Goal: Information Seeking & Learning: Check status

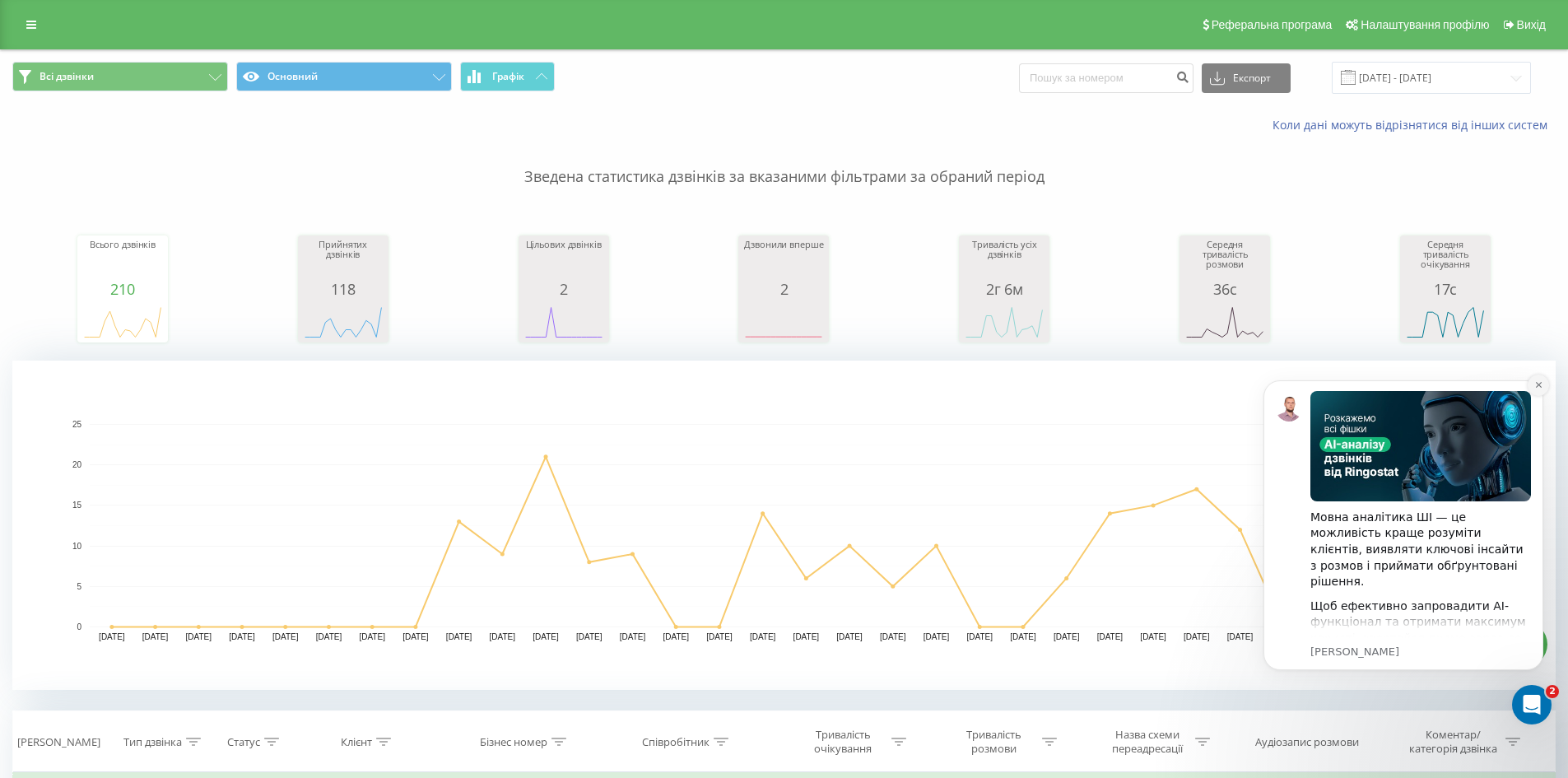
click at [1539, 382] on icon "Dismiss notification" at bounding box center [1538, 385] width 9 height 9
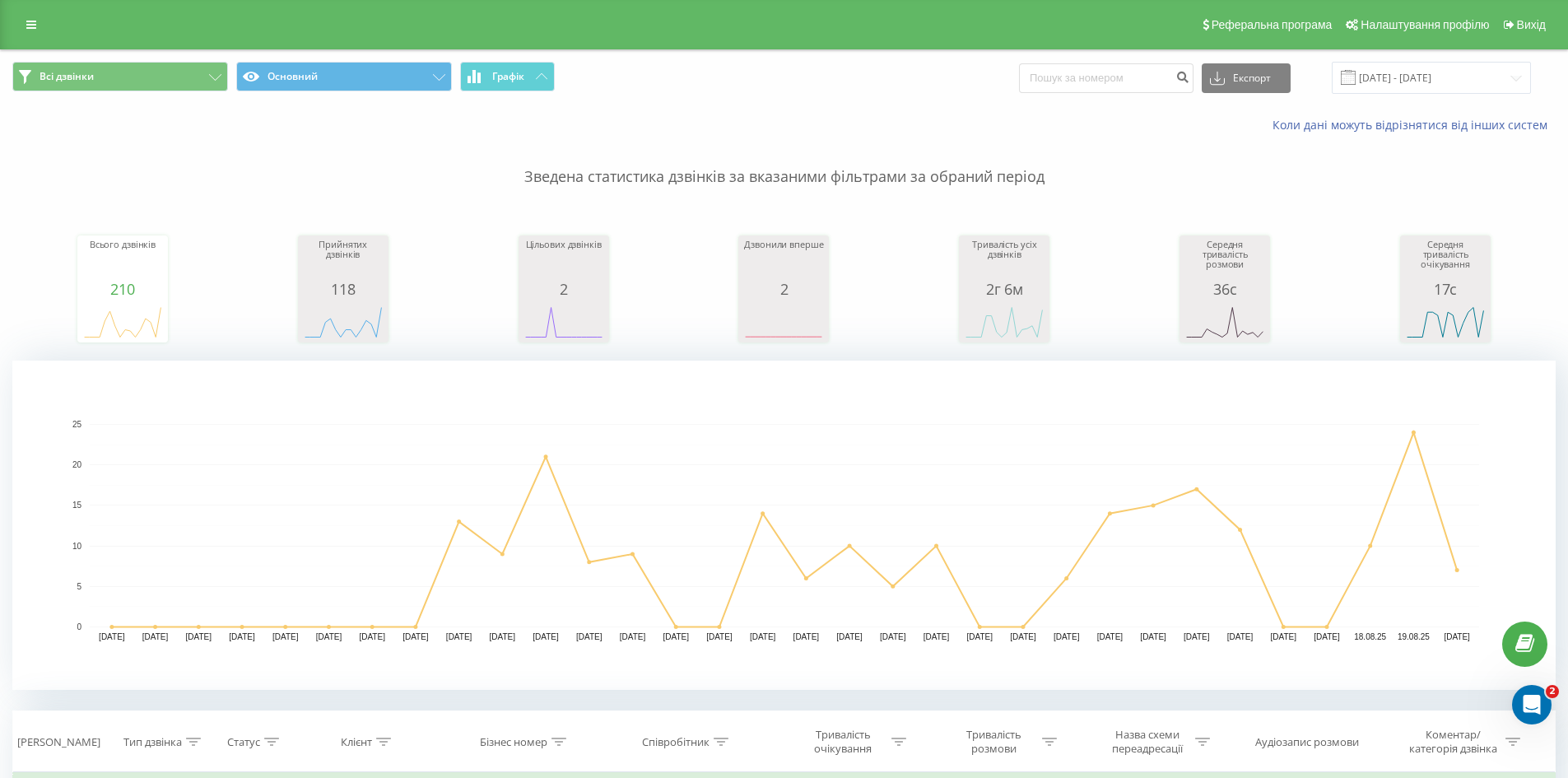
click at [1176, 130] on div "Коли дані можуть відрізнятися вiд інших систем" at bounding box center [1078, 125] width 978 height 16
click at [33, 15] on link at bounding box center [31, 24] width 30 height 23
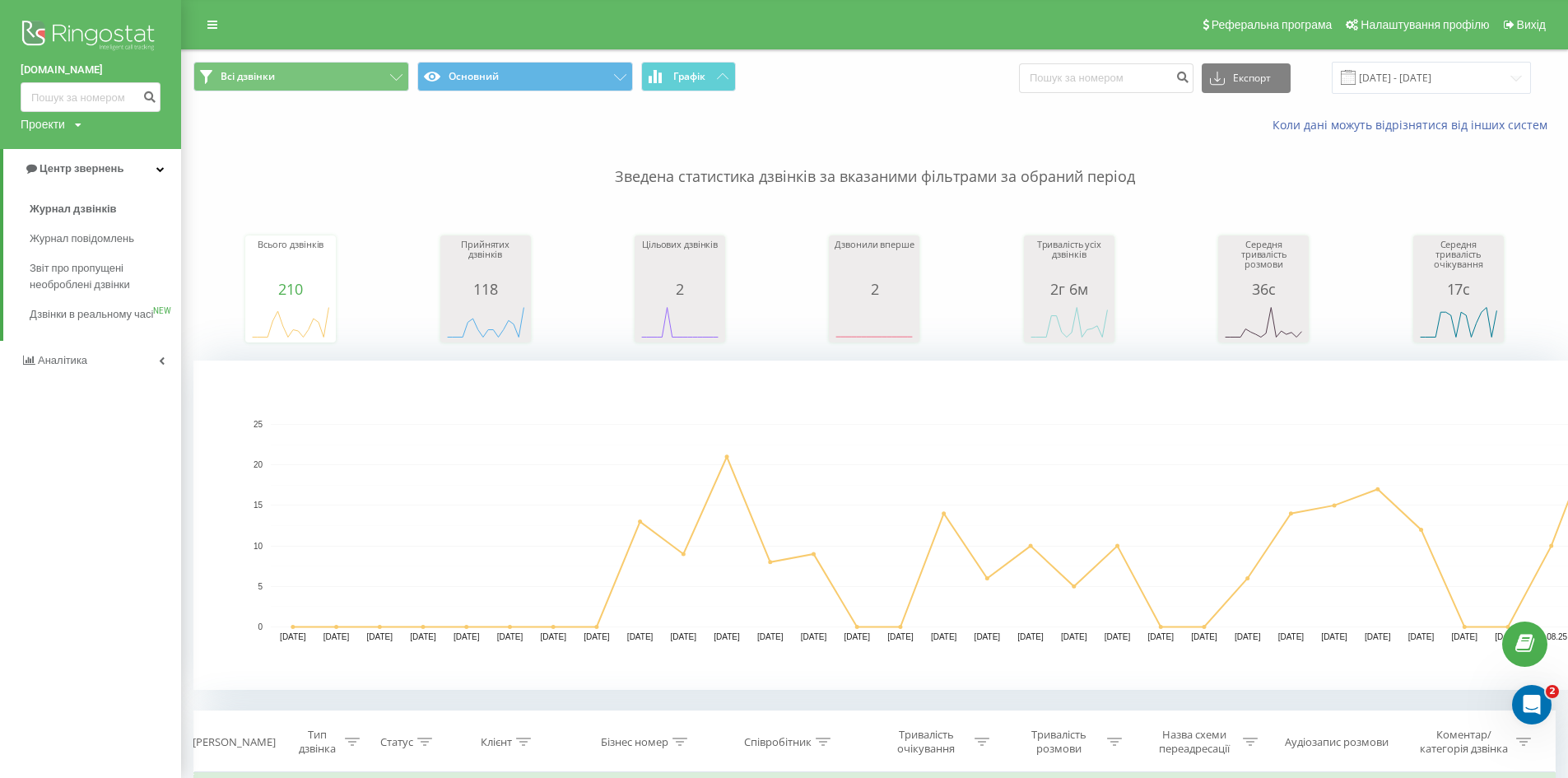
click at [402, 165] on p "Зведена статистика дзвінків за вказаними фільтрами за обраний період" at bounding box center [874, 161] width 1362 height 55
click at [1124, 88] on input at bounding box center [1106, 78] width 174 height 30
paste input "380966542697"
click at [1057, 79] on input "380966542697" at bounding box center [1106, 78] width 174 height 30
type input "380966542697"
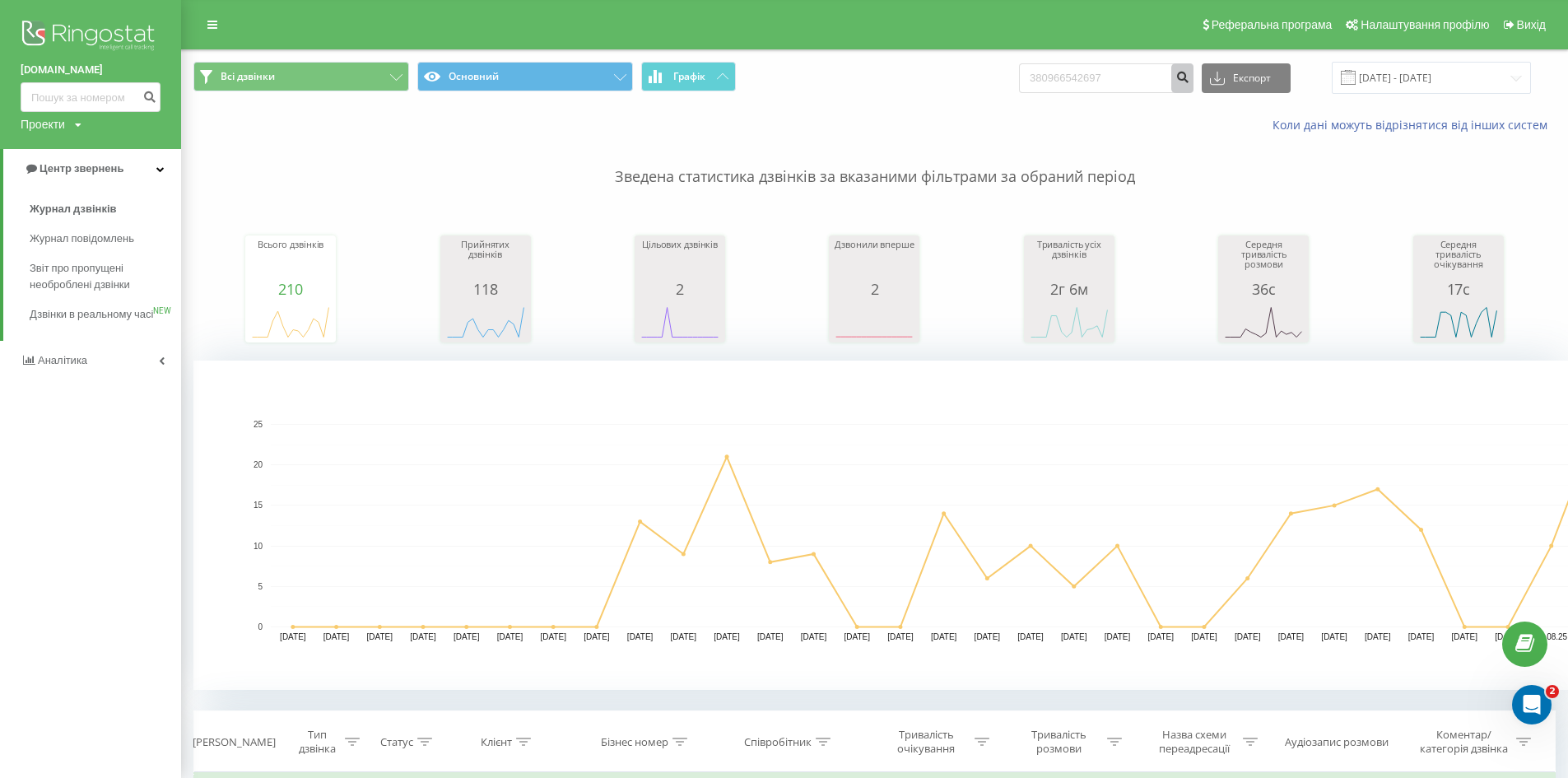
click at [1191, 80] on button "submit" at bounding box center [1183, 78] width 22 height 30
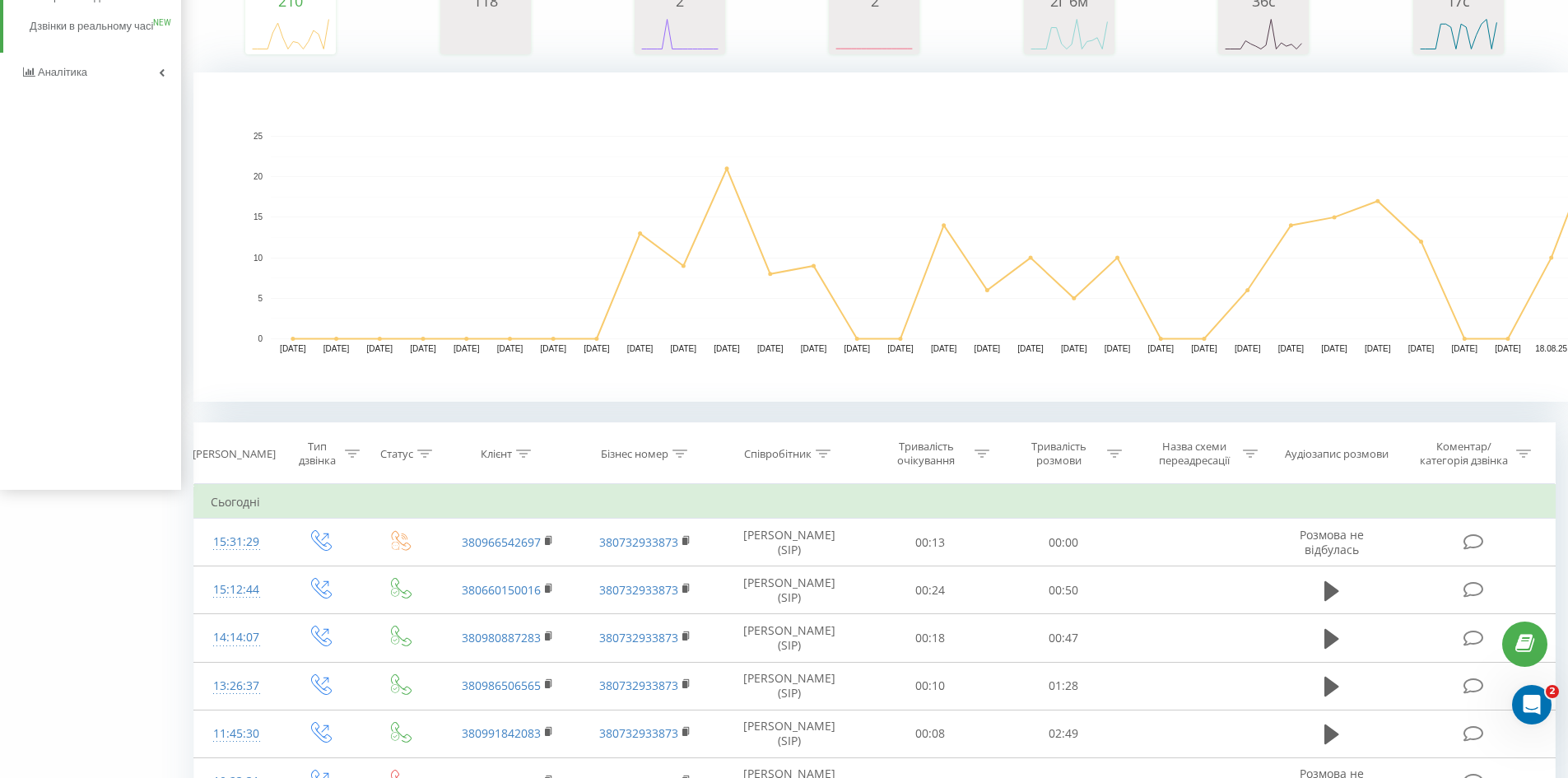
scroll to position [329, 0]
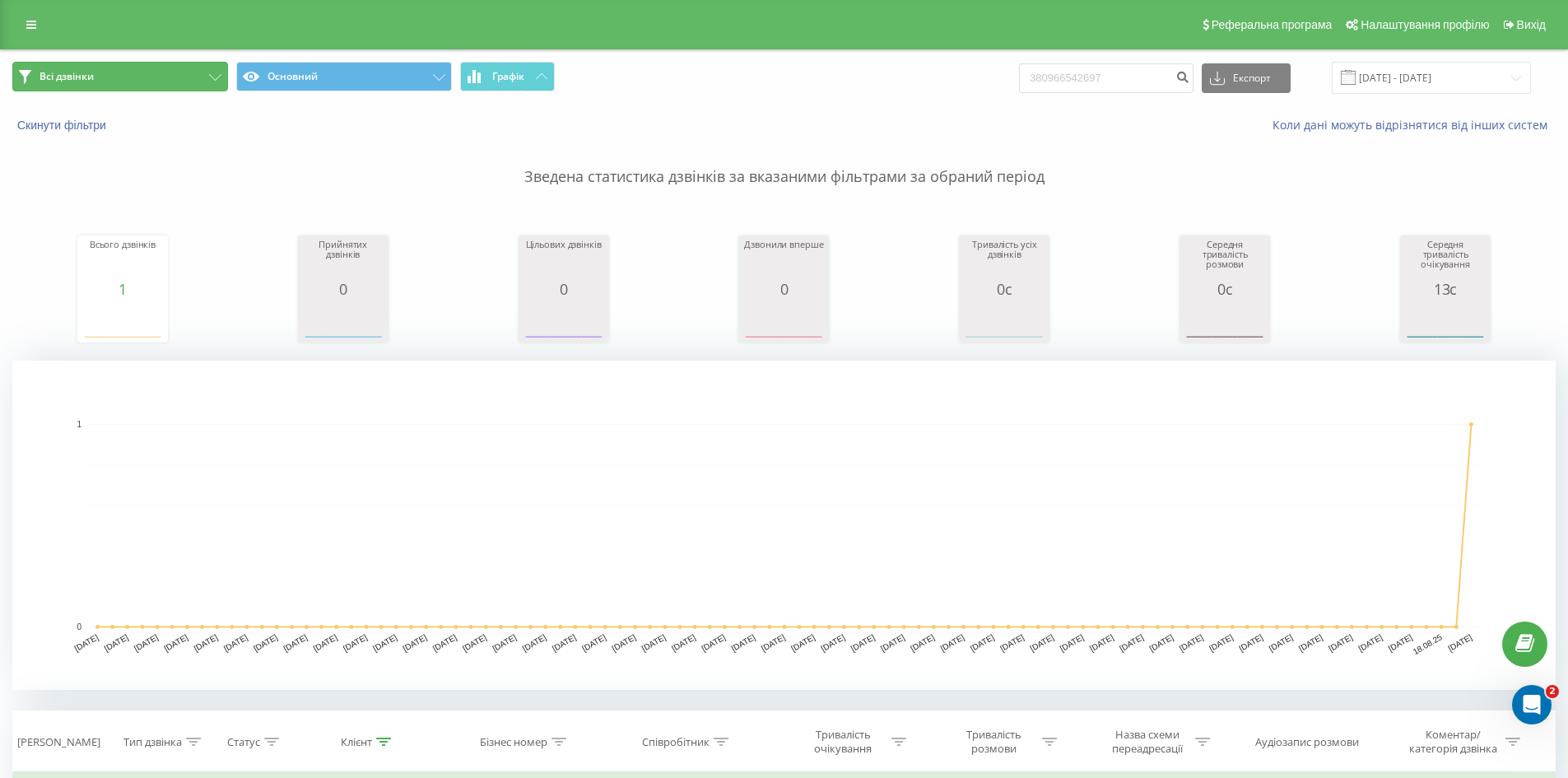
click at [88, 85] on button "Всі дзвінки" at bounding box center [120, 76] width 215 height 30
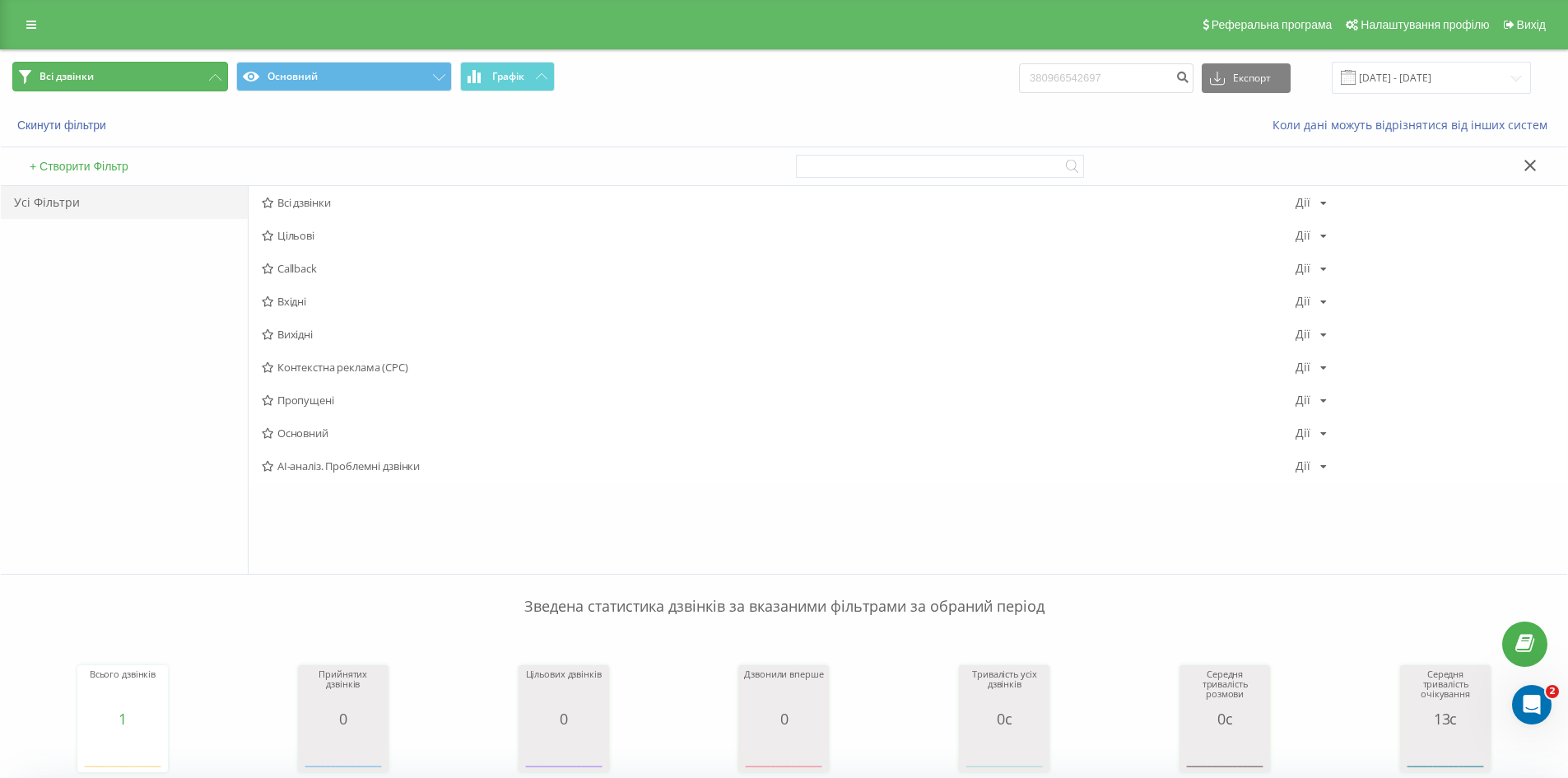
click at [88, 85] on button "Всі дзвінки" at bounding box center [120, 76] width 215 height 30
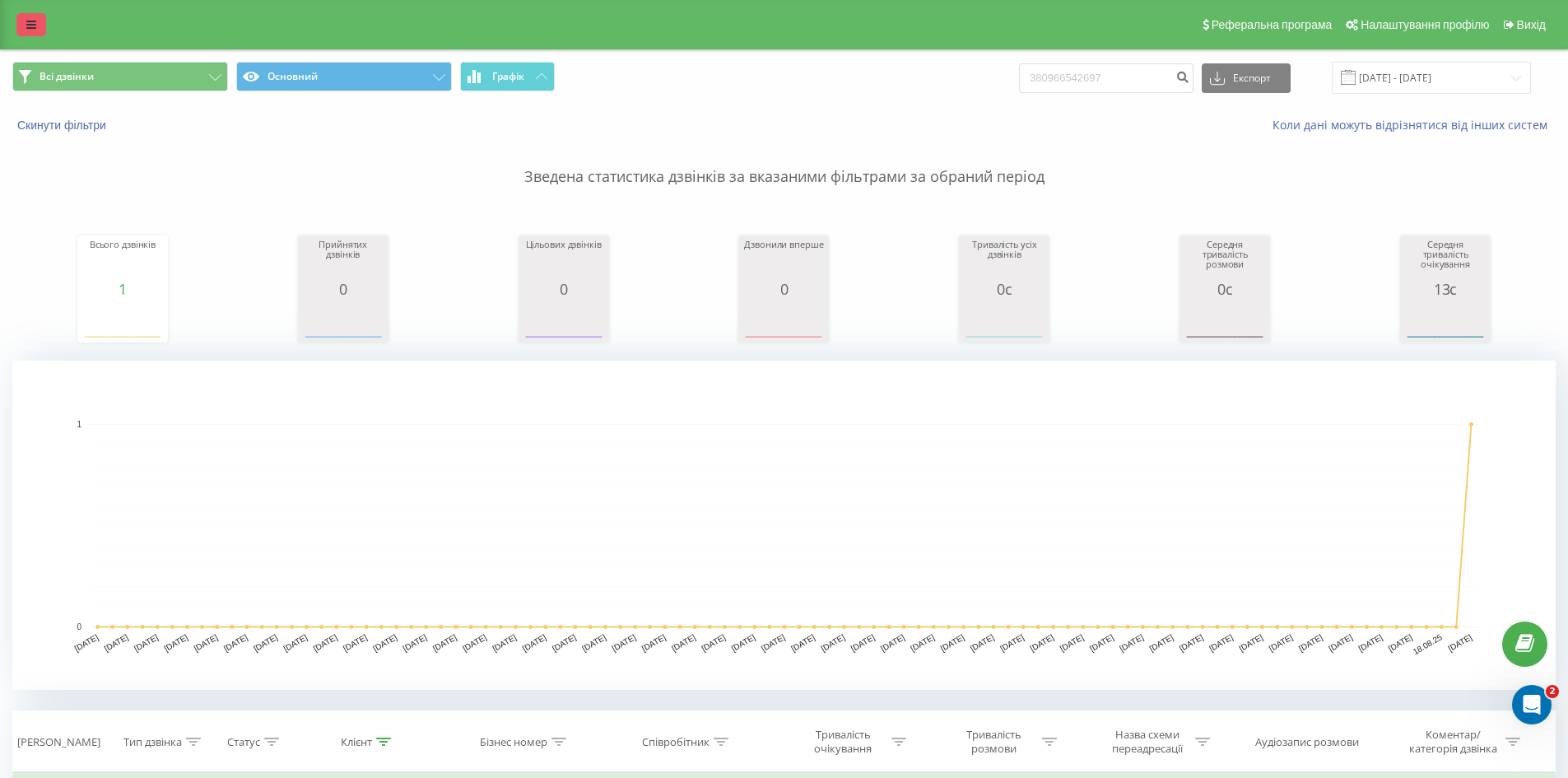
click at [19, 31] on link at bounding box center [31, 24] width 30 height 23
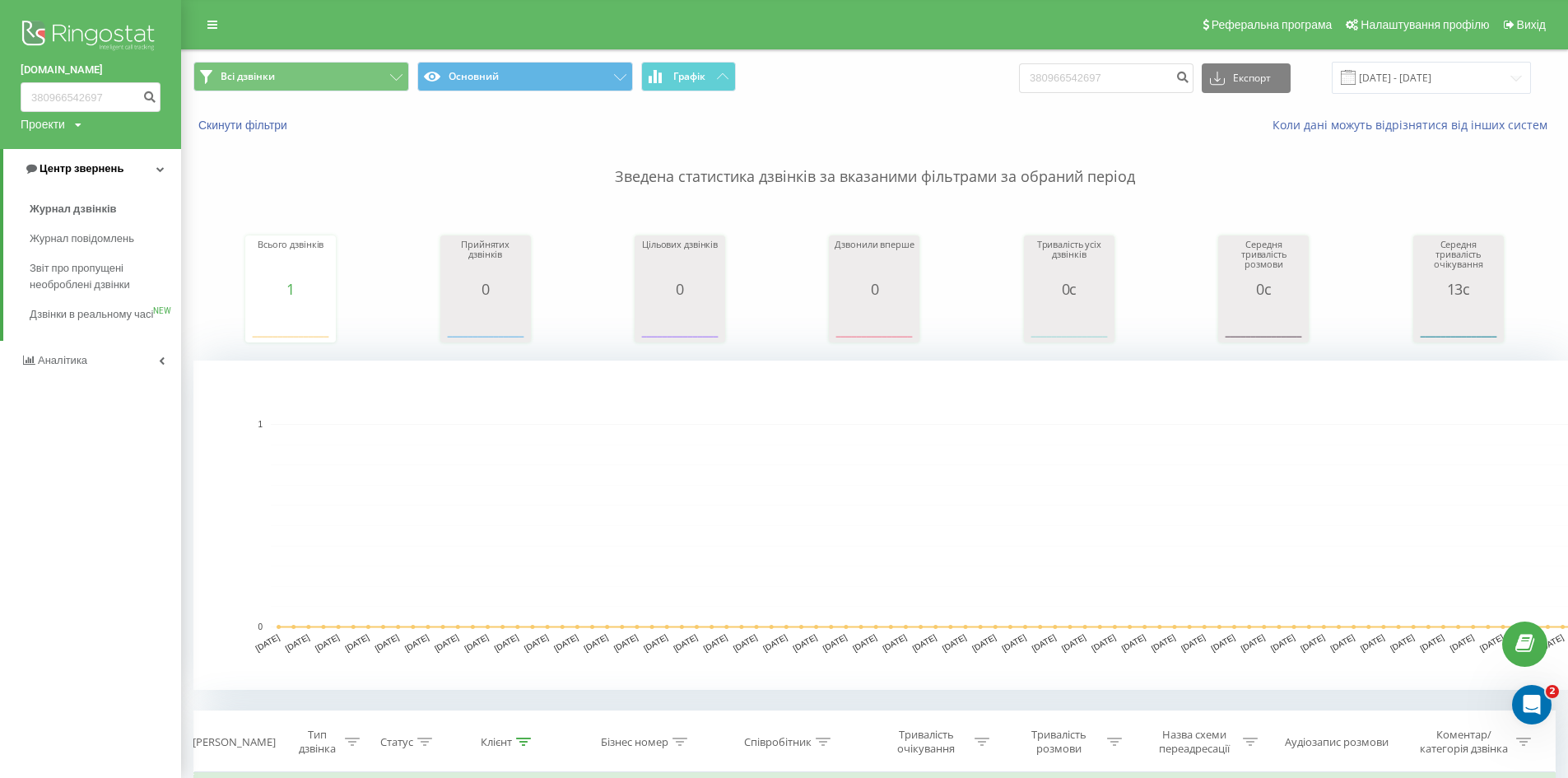
click at [82, 172] on span "Центр звернень" at bounding box center [81, 168] width 84 height 12
click at [82, 172] on span "Центр звернень" at bounding box center [78, 168] width 84 height 12
click at [79, 367] on span "Аналiтика" at bounding box center [64, 360] width 53 height 12
click at [96, 173] on span "Центр звернень" at bounding box center [78, 168] width 84 height 12
click at [68, 33] on img at bounding box center [91, 37] width 140 height 41
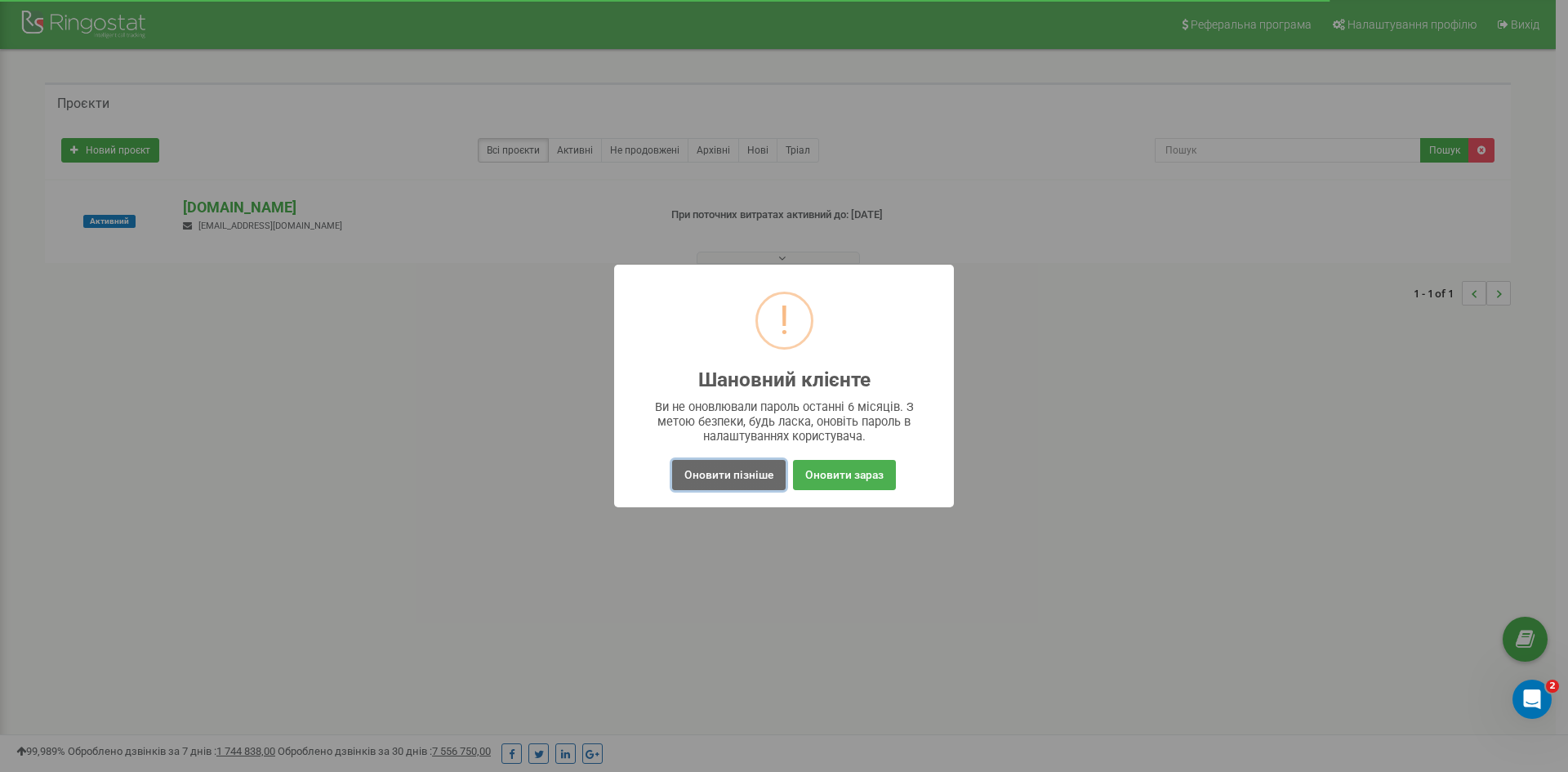
click at [732, 483] on button "Оновити пізніше" at bounding box center [729, 475] width 114 height 31
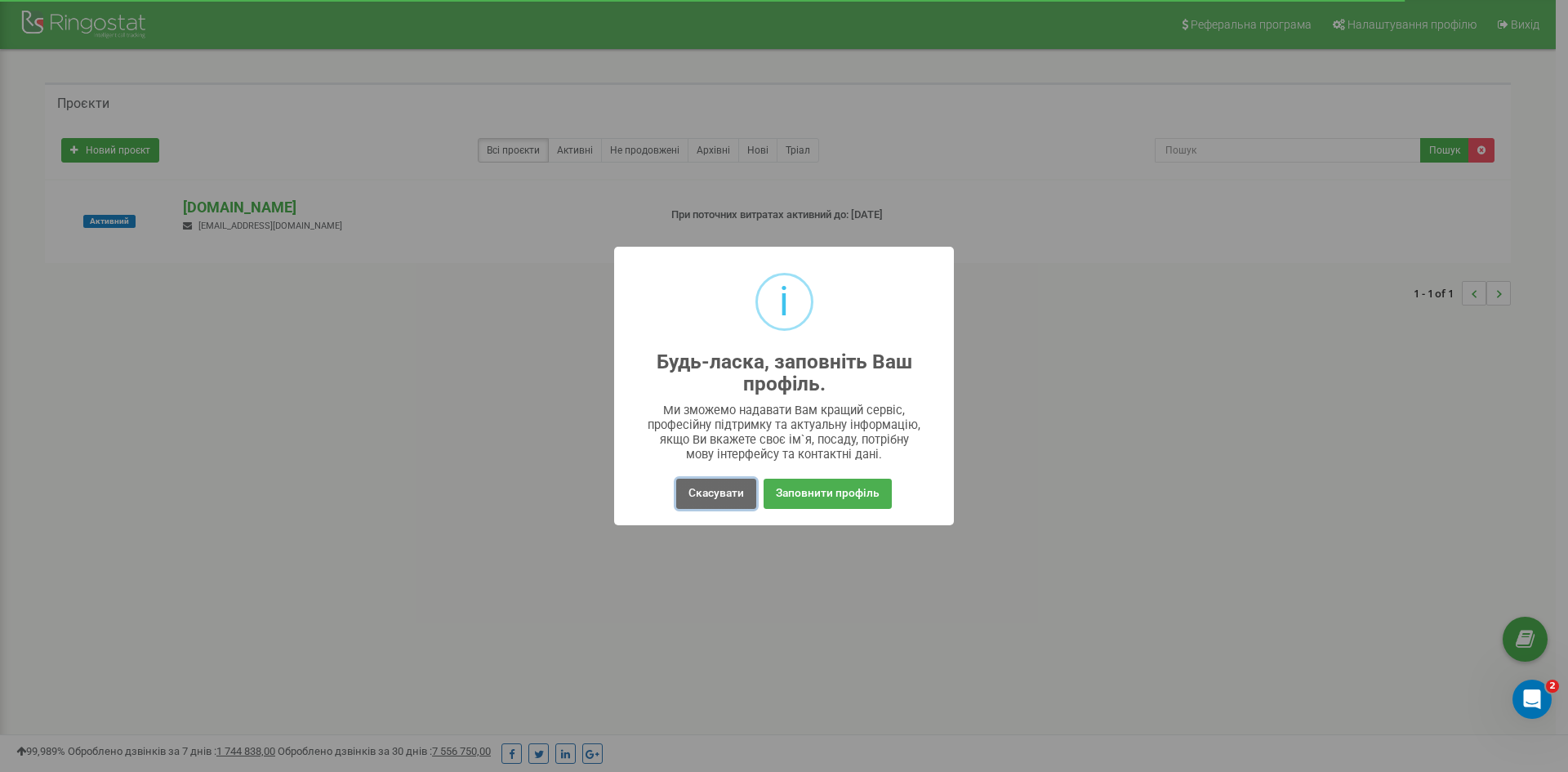
click at [740, 489] on button "Скасувати" at bounding box center [717, 494] width 80 height 31
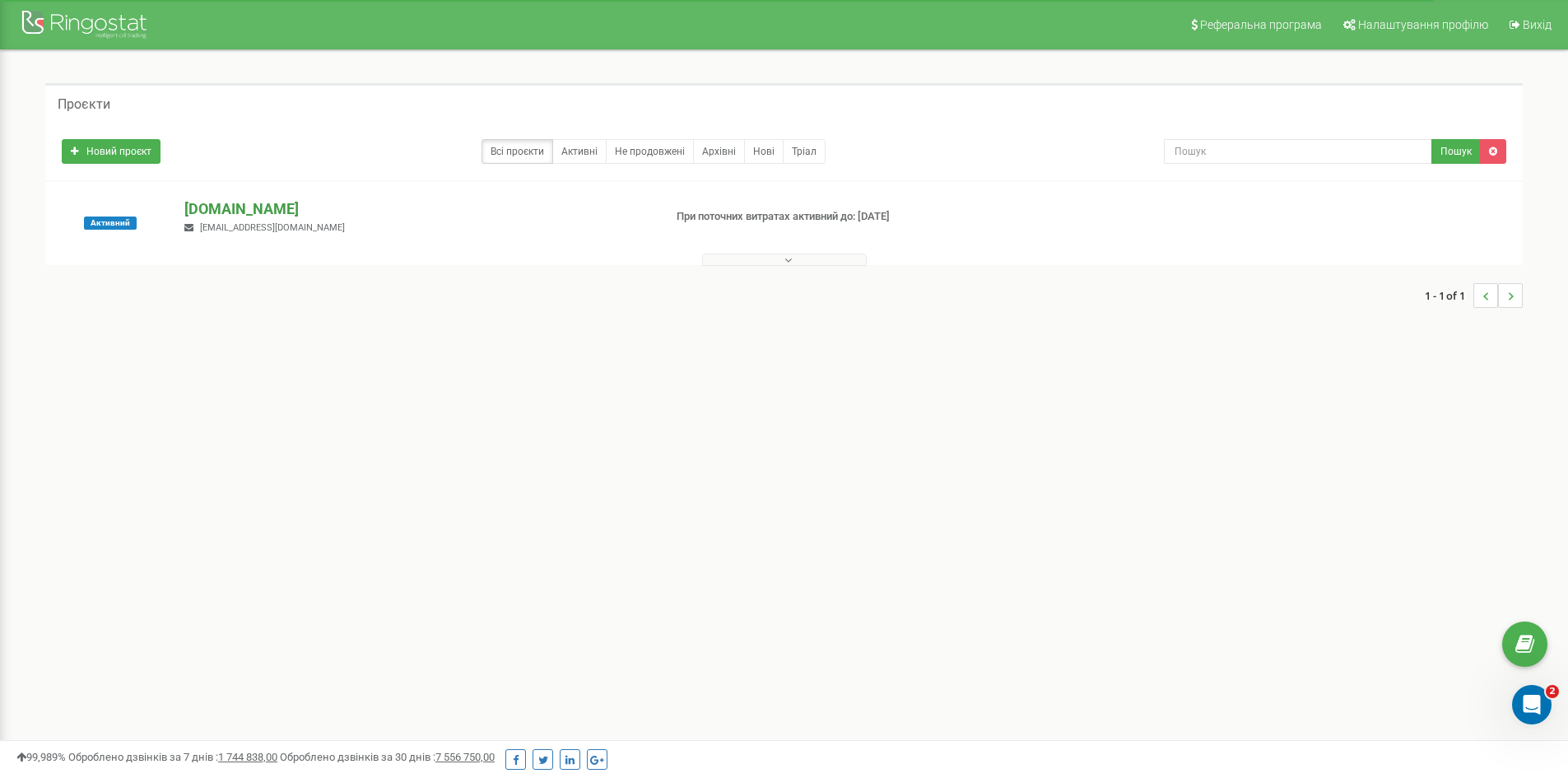
click at [220, 209] on p "[DOMAIN_NAME]" at bounding box center [417, 209] width 465 height 21
